Goal: Find specific page/section: Find specific page/section

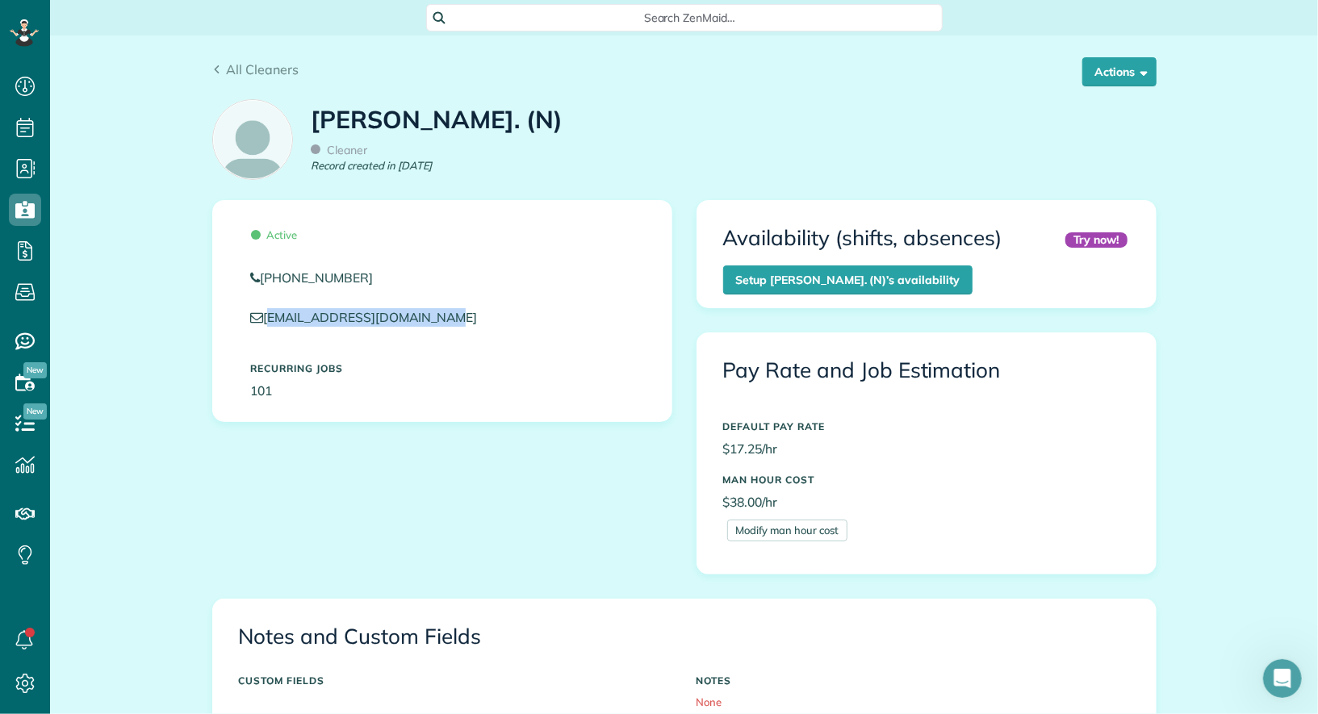
scroll to position [6, 6]
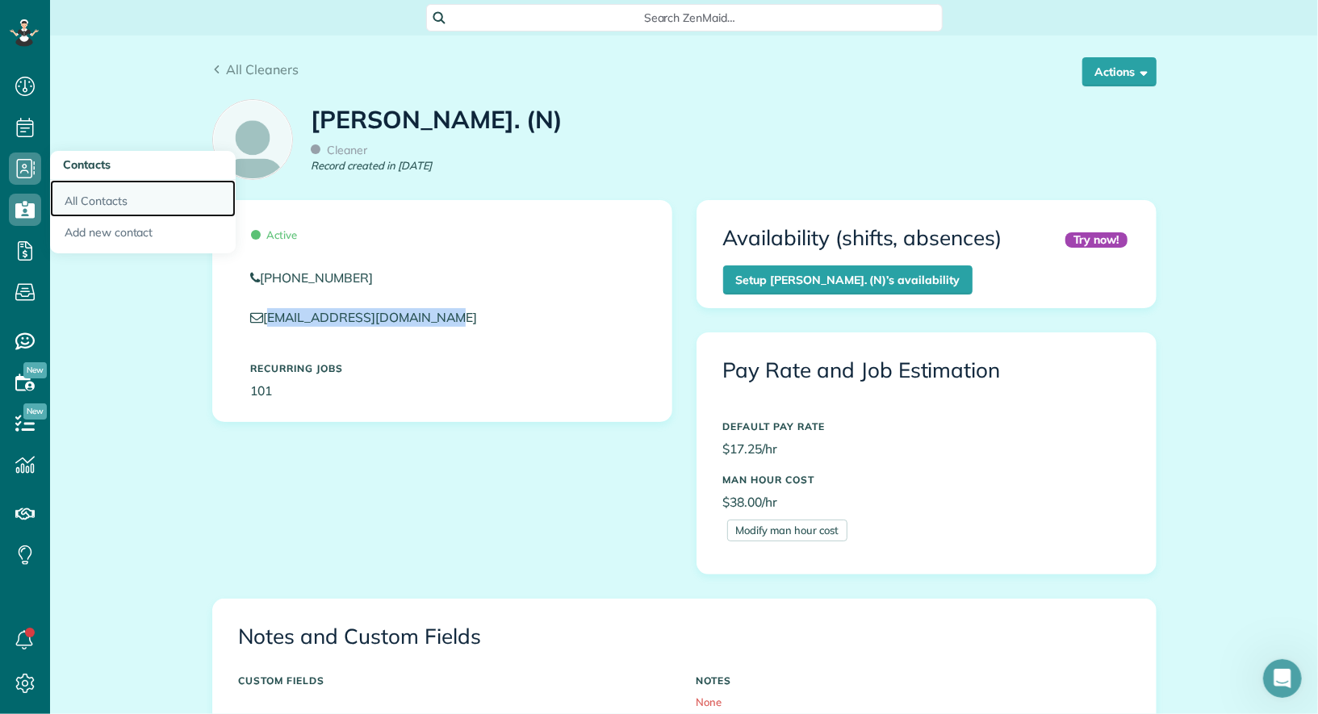
click at [97, 207] on link "All Contacts" at bounding box center [143, 198] width 186 height 37
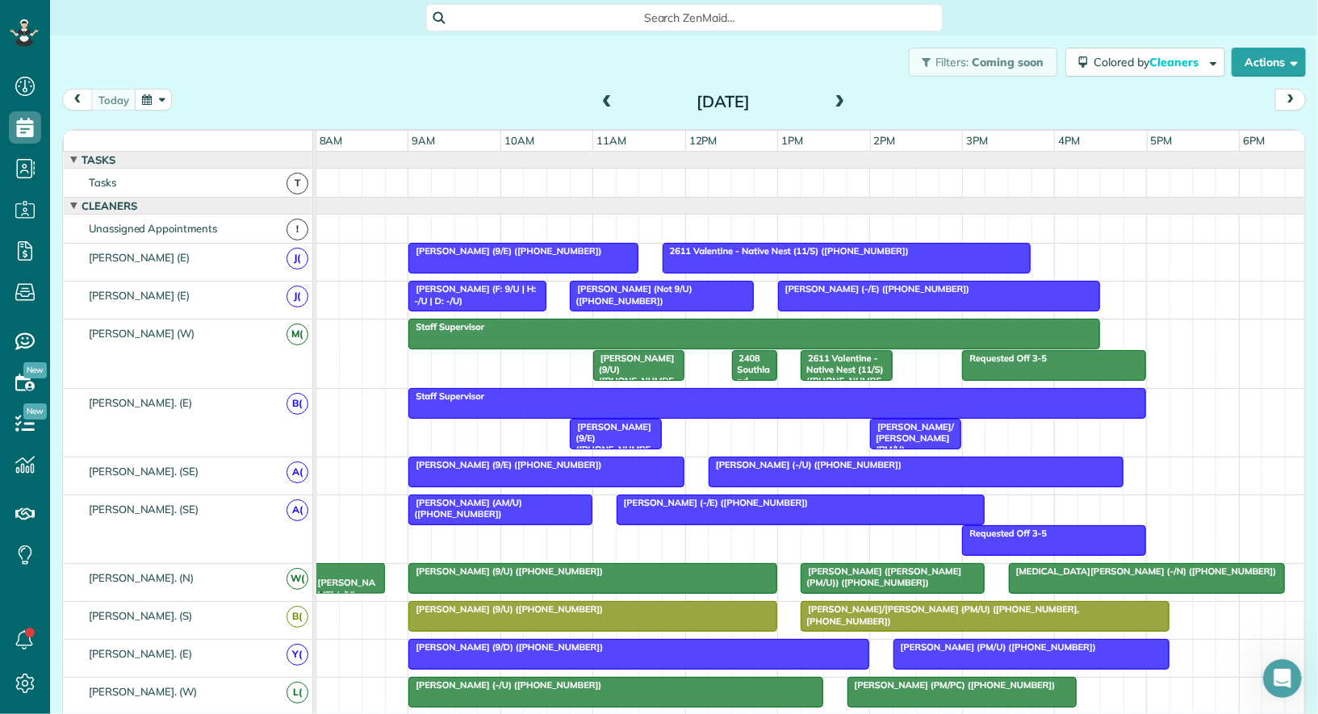
scroll to position [194, 0]
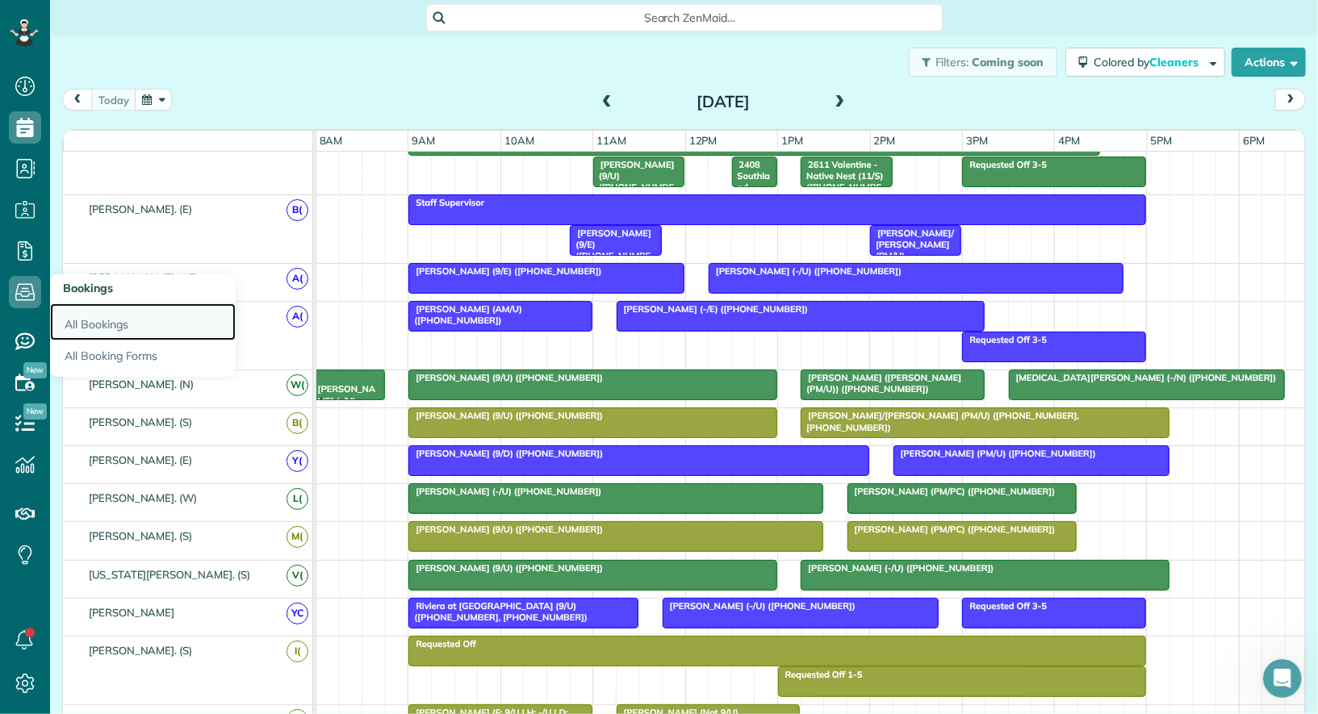
click at [111, 330] on link "All Bookings" at bounding box center [143, 321] width 186 height 37
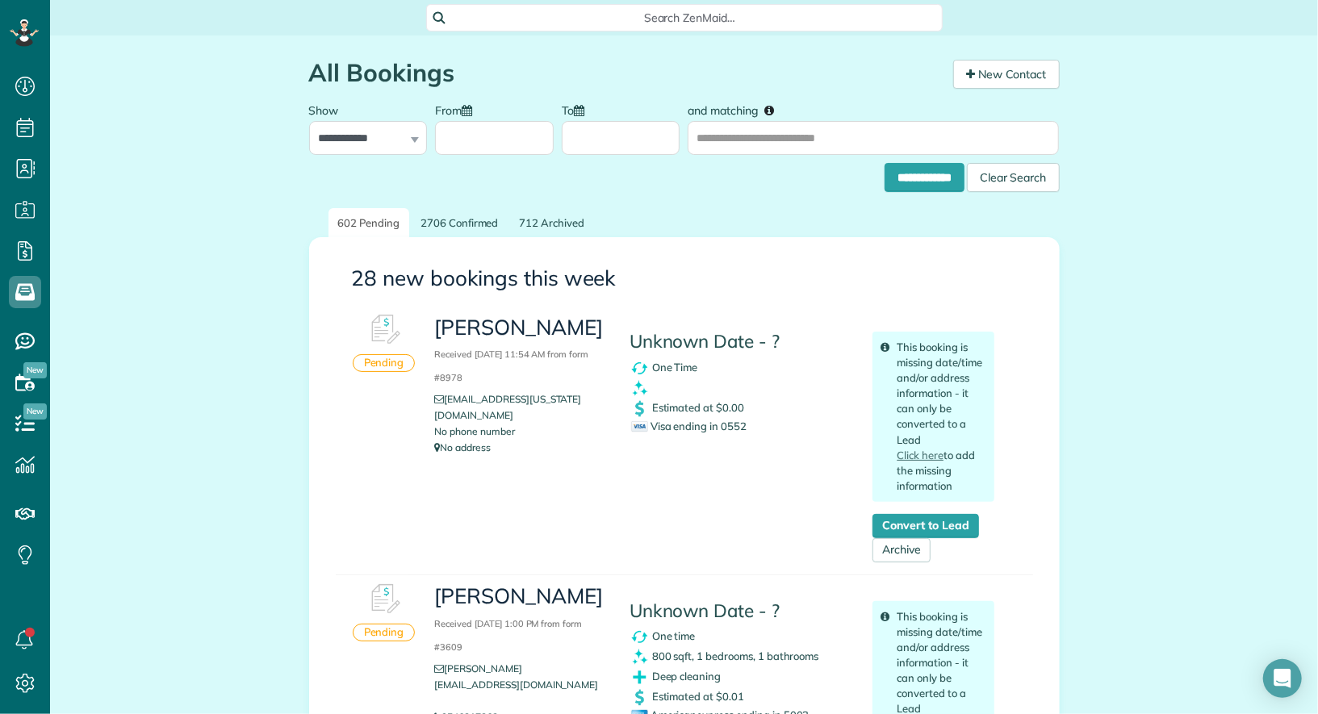
scroll to position [6, 6]
click at [908, 177] on input "**********" at bounding box center [925, 177] width 80 height 29
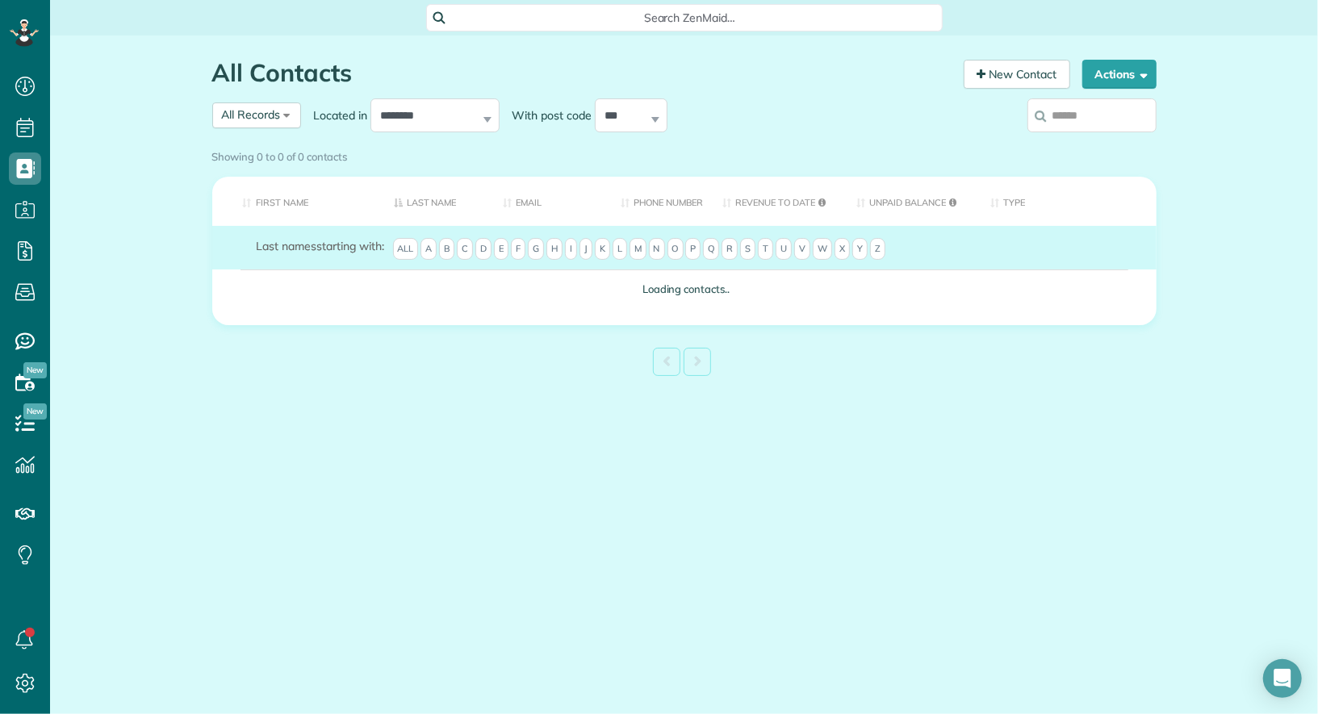
scroll to position [6, 6]
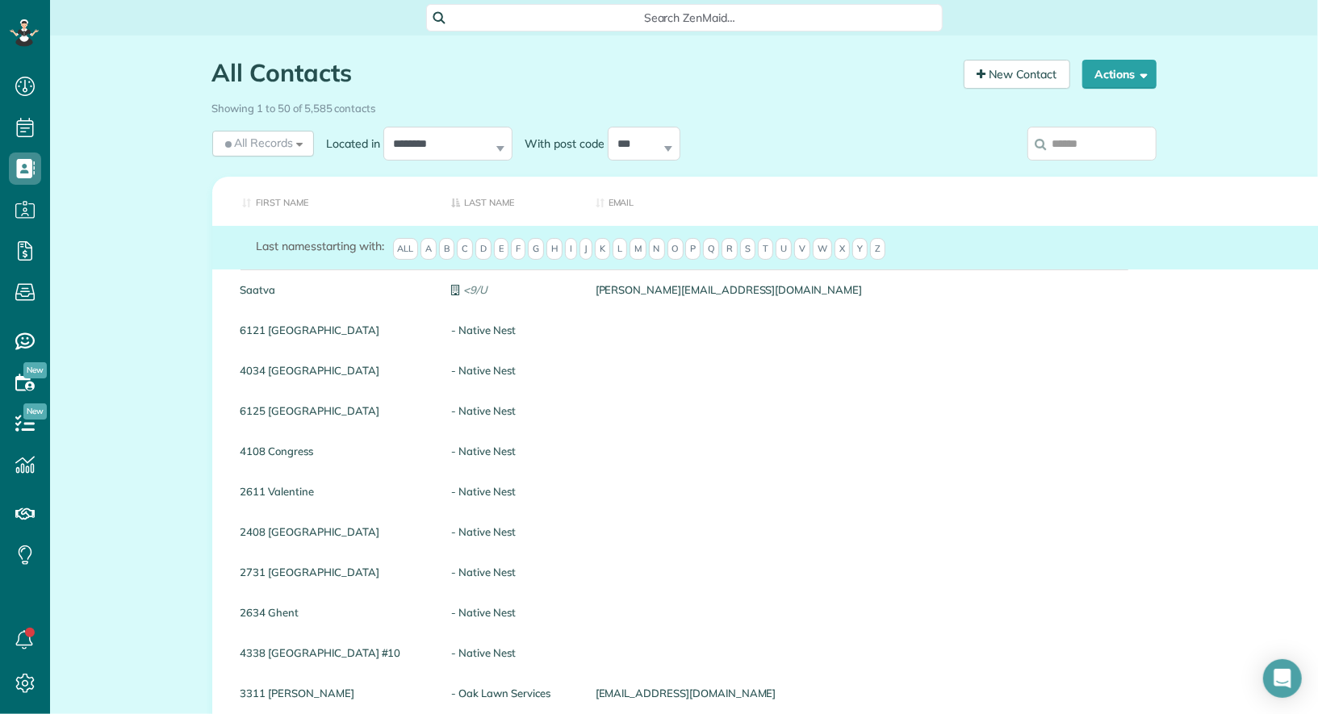
click at [1093, 144] on input "search" at bounding box center [1092, 144] width 129 height 34
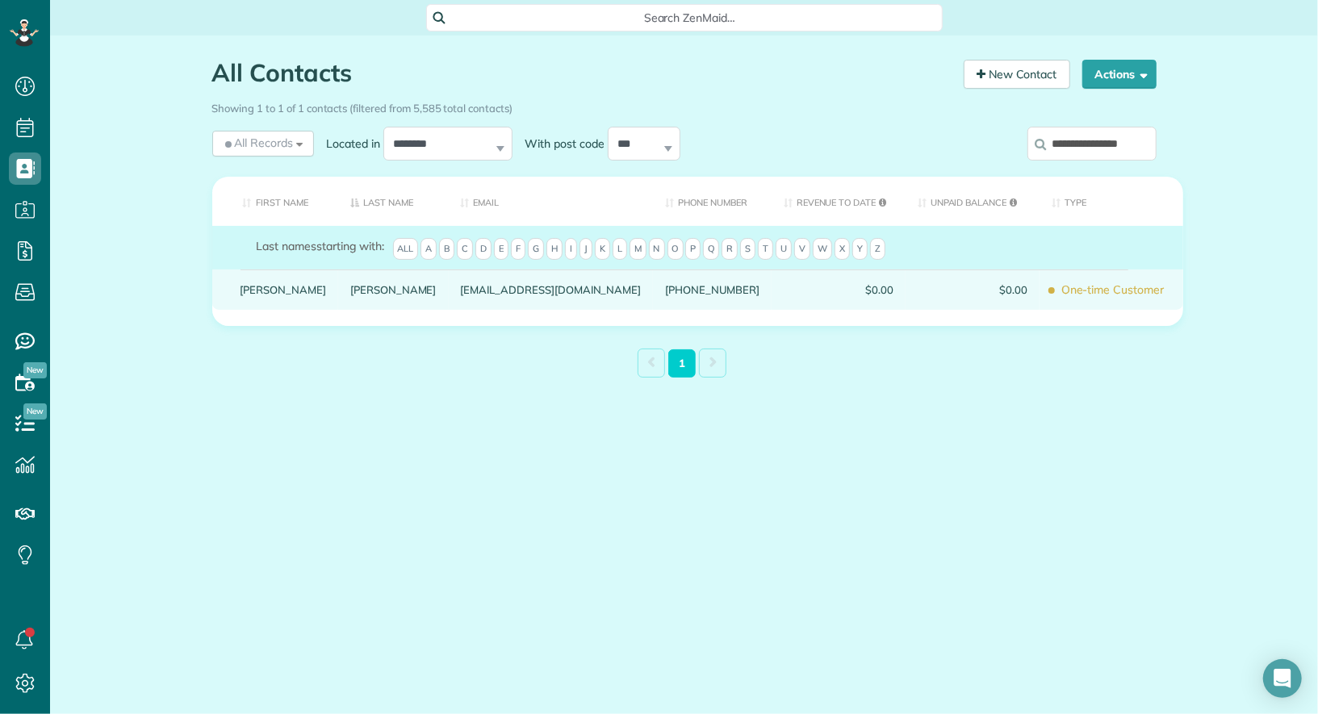
type input "**********"
click at [258, 295] on link "Steele" at bounding box center [284, 289] width 86 height 11
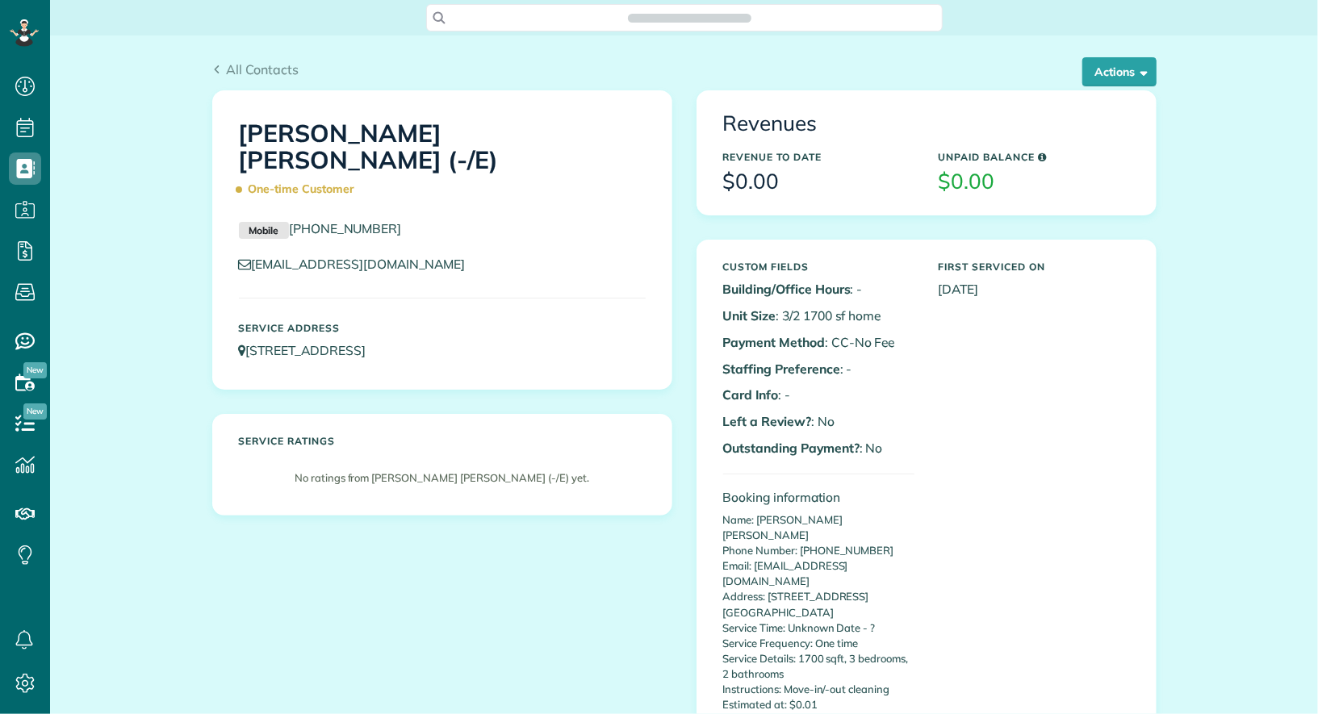
scroll to position [6, 6]
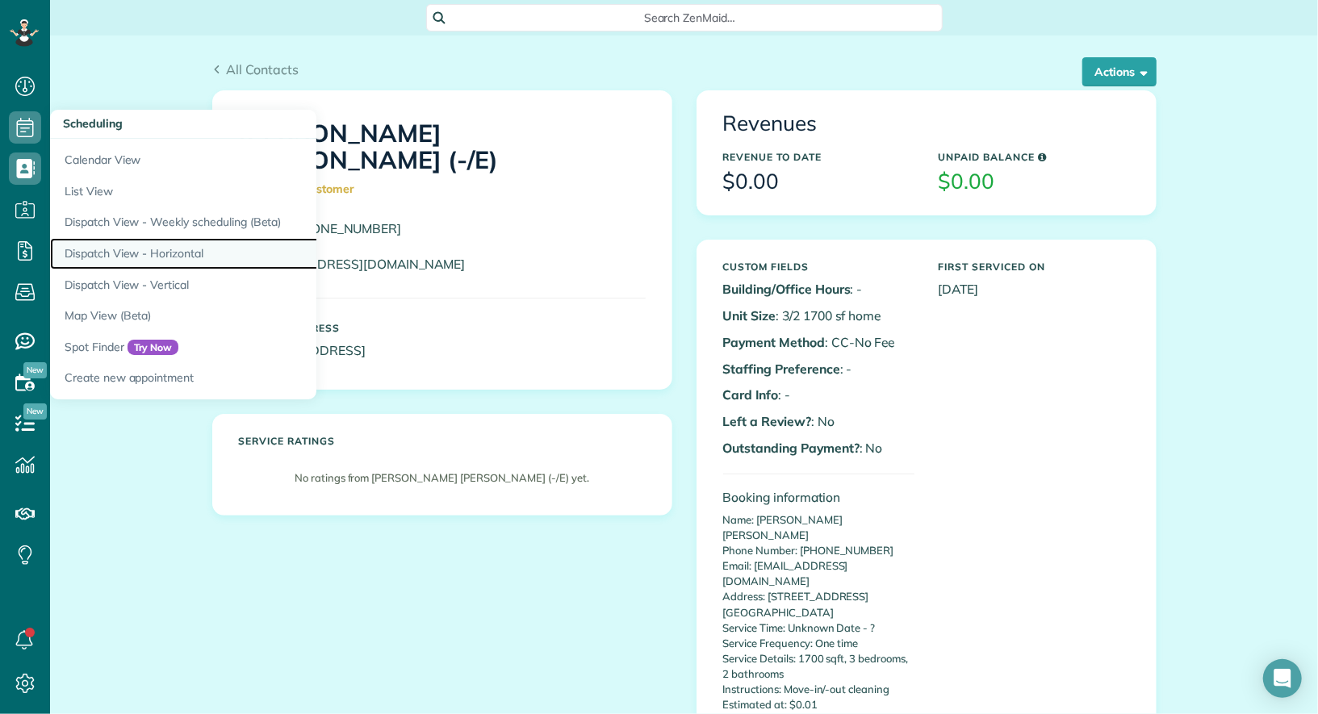
click at [161, 255] on link "Dispatch View - Horizontal" at bounding box center [252, 253] width 404 height 31
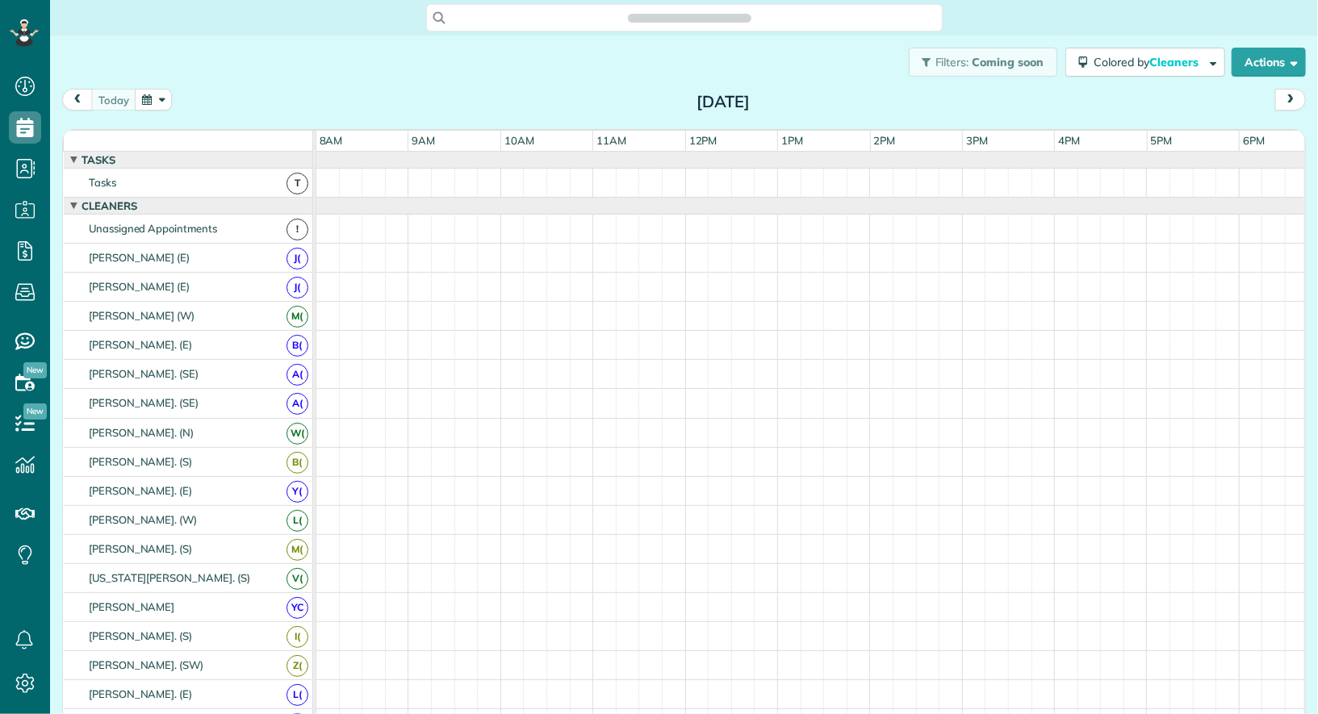
scroll to position [6, 6]
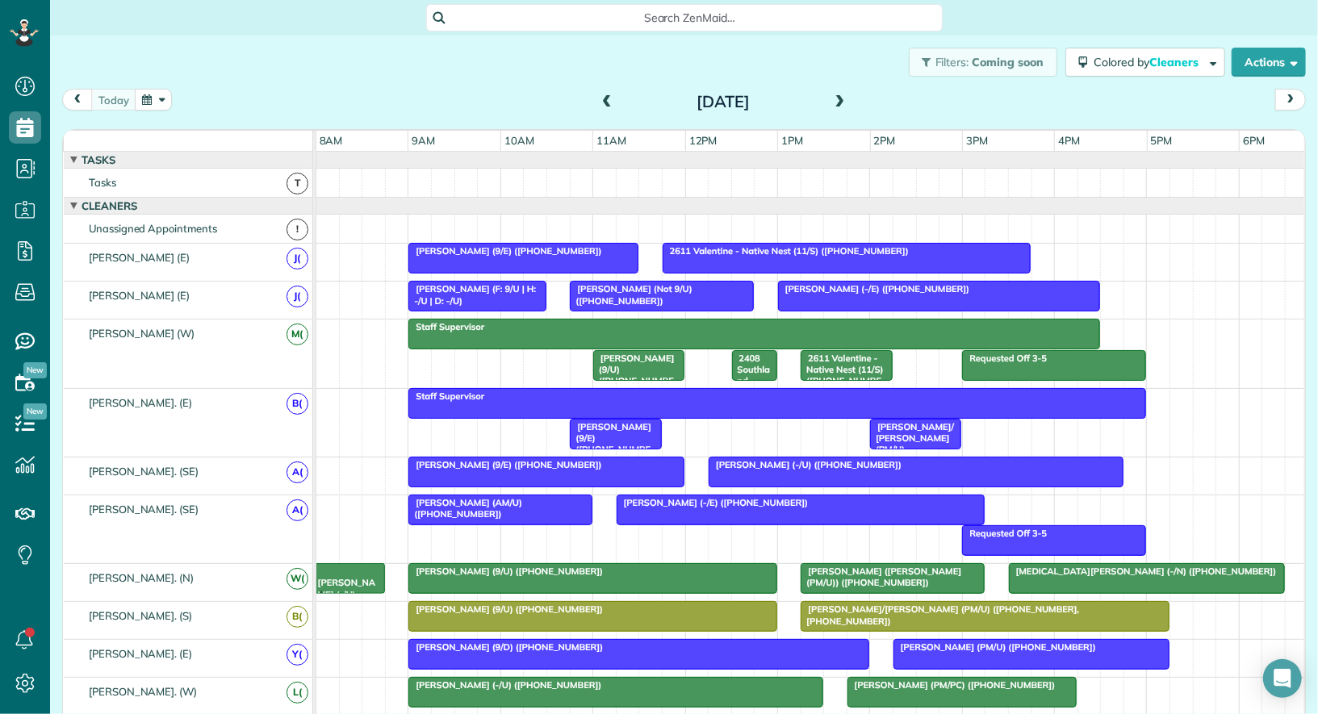
click at [161, 90] on button "button" at bounding box center [153, 100] width 37 height 22
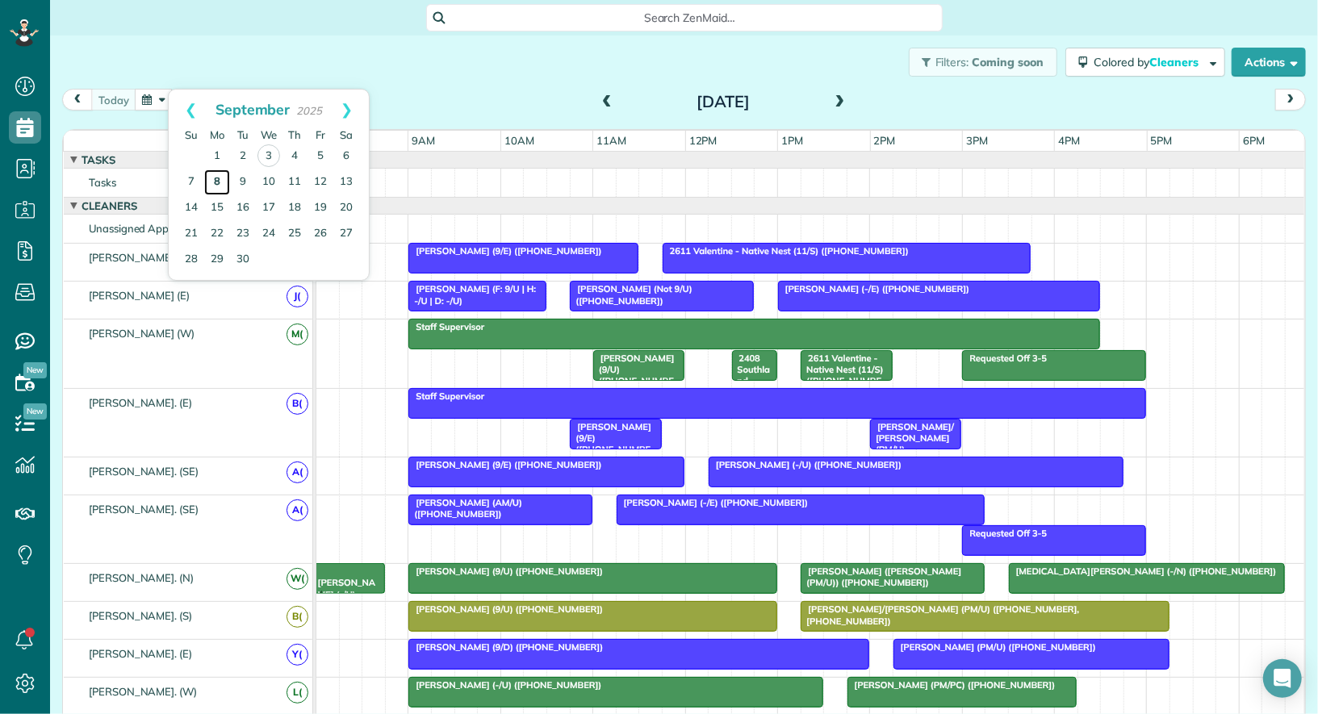
click at [219, 180] on link "8" at bounding box center [217, 183] width 26 height 26
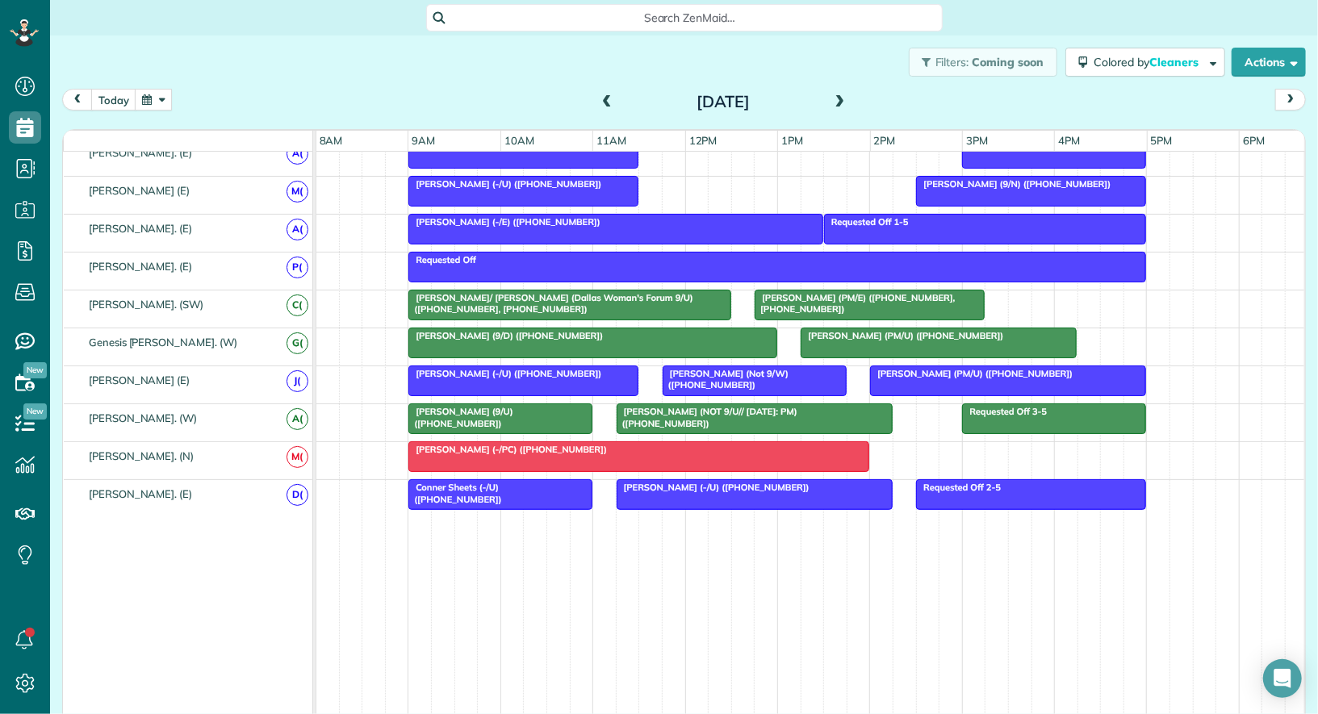
scroll to position [848, 0]
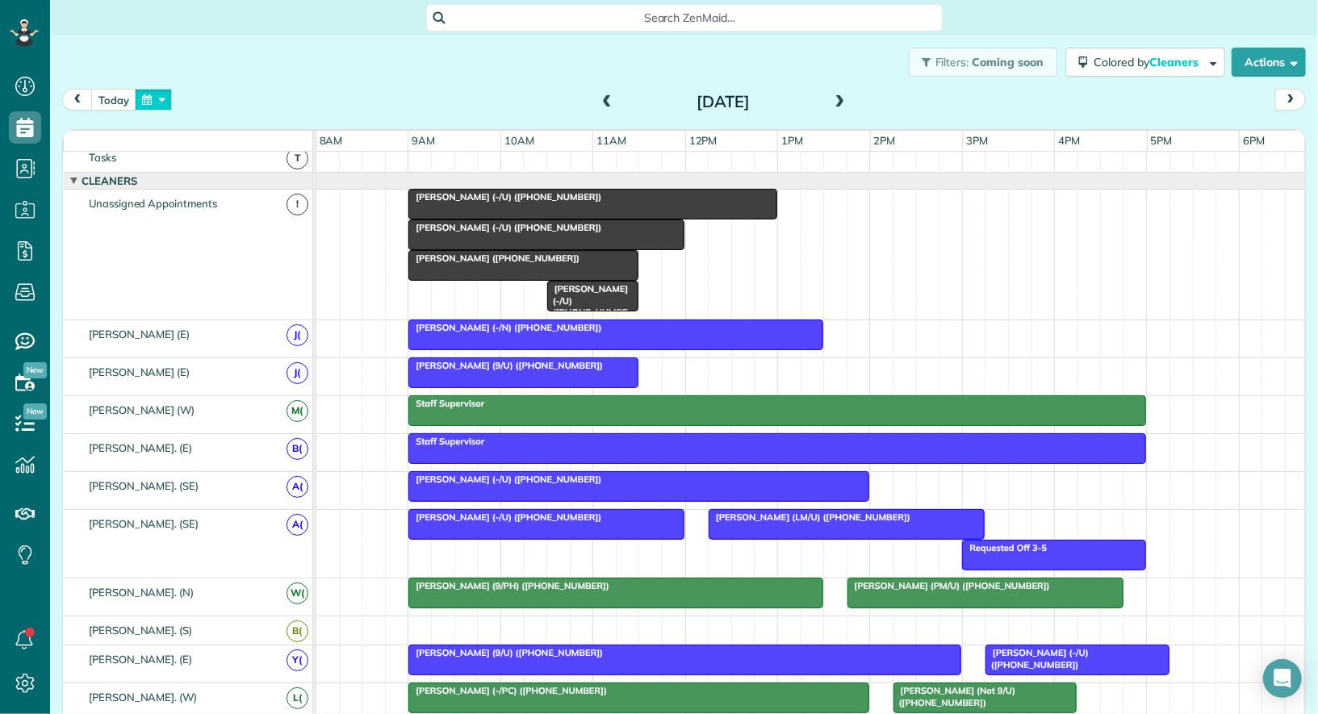
click at [144, 97] on button "button" at bounding box center [153, 100] width 37 height 22
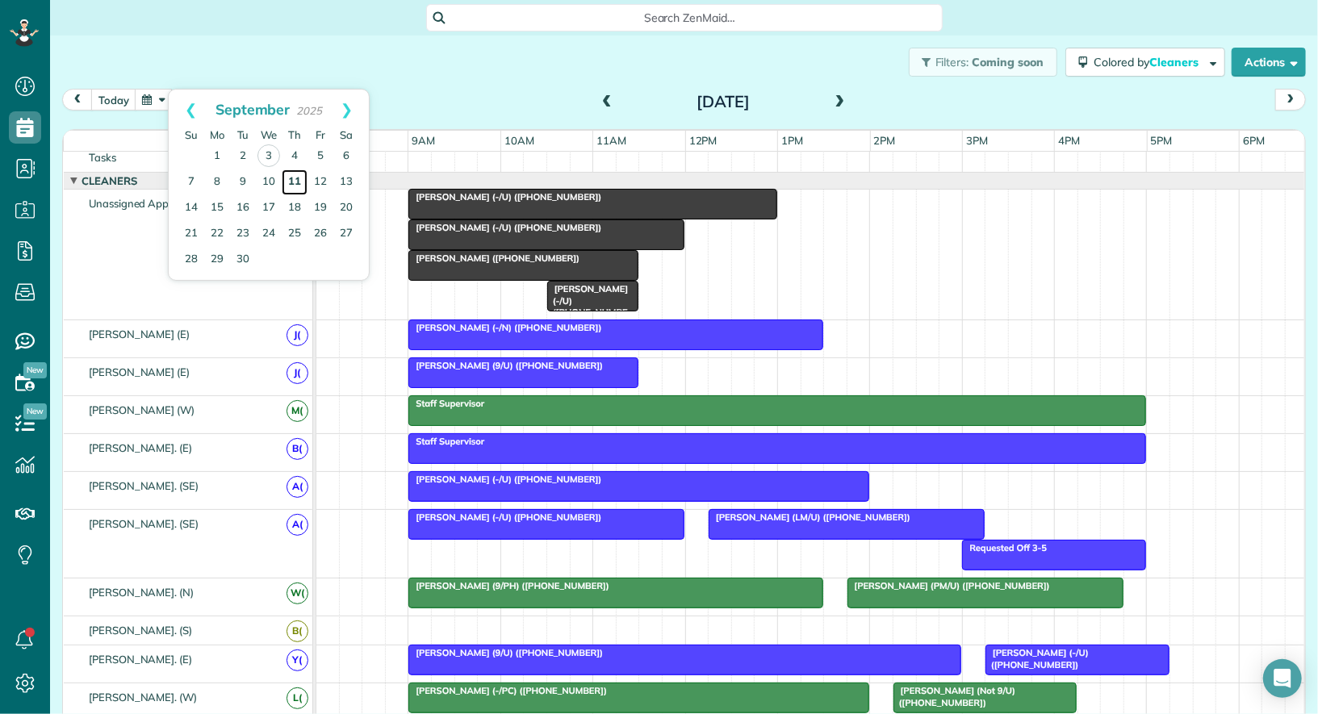
click at [294, 174] on link "11" at bounding box center [295, 183] width 26 height 26
